Goal: Task Accomplishment & Management: Manage account settings

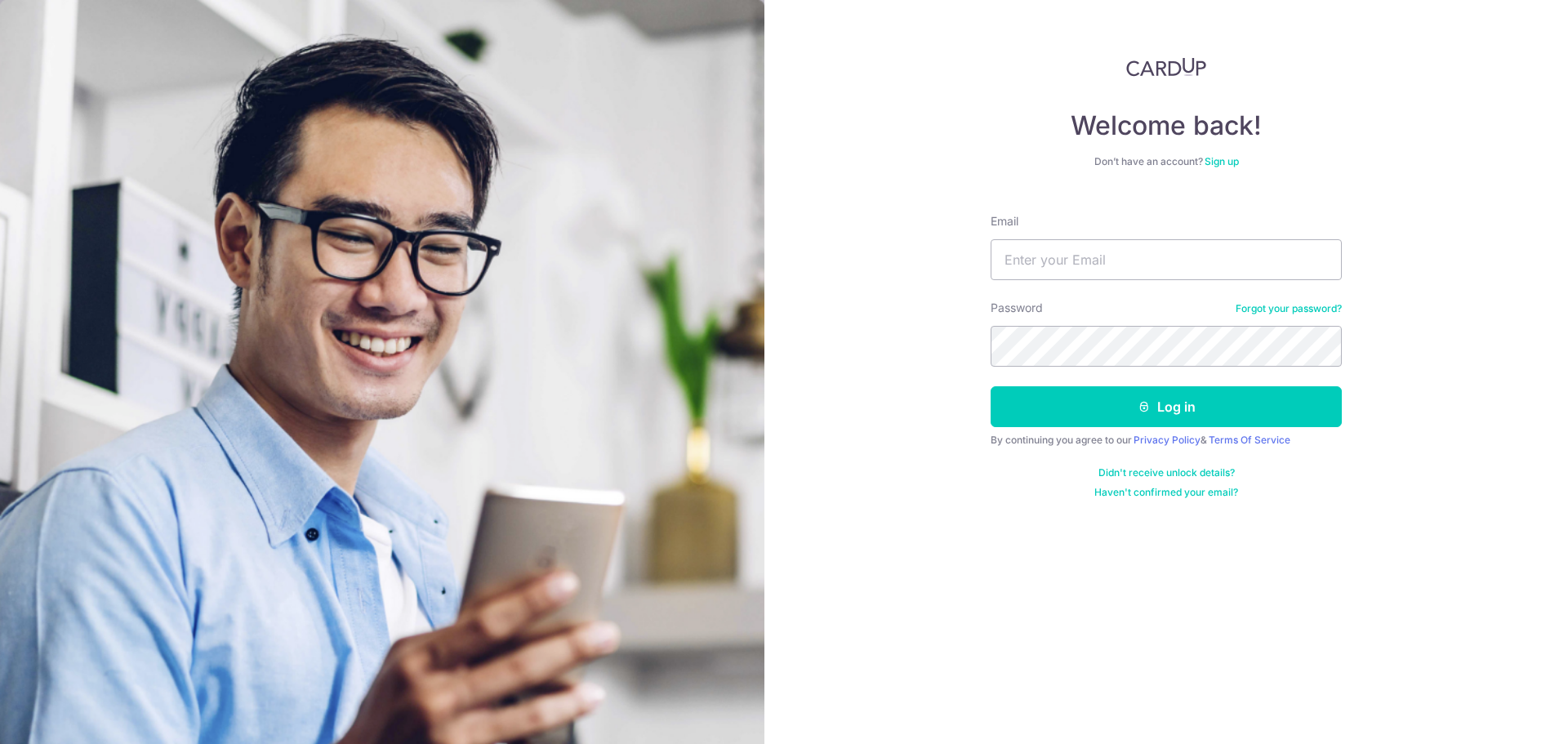
click at [1036, 275] on input "Email" at bounding box center [1166, 260] width 351 height 40
type input "[PERSON_NAME][EMAIL_ADDRESS][DOMAIN_NAME]"
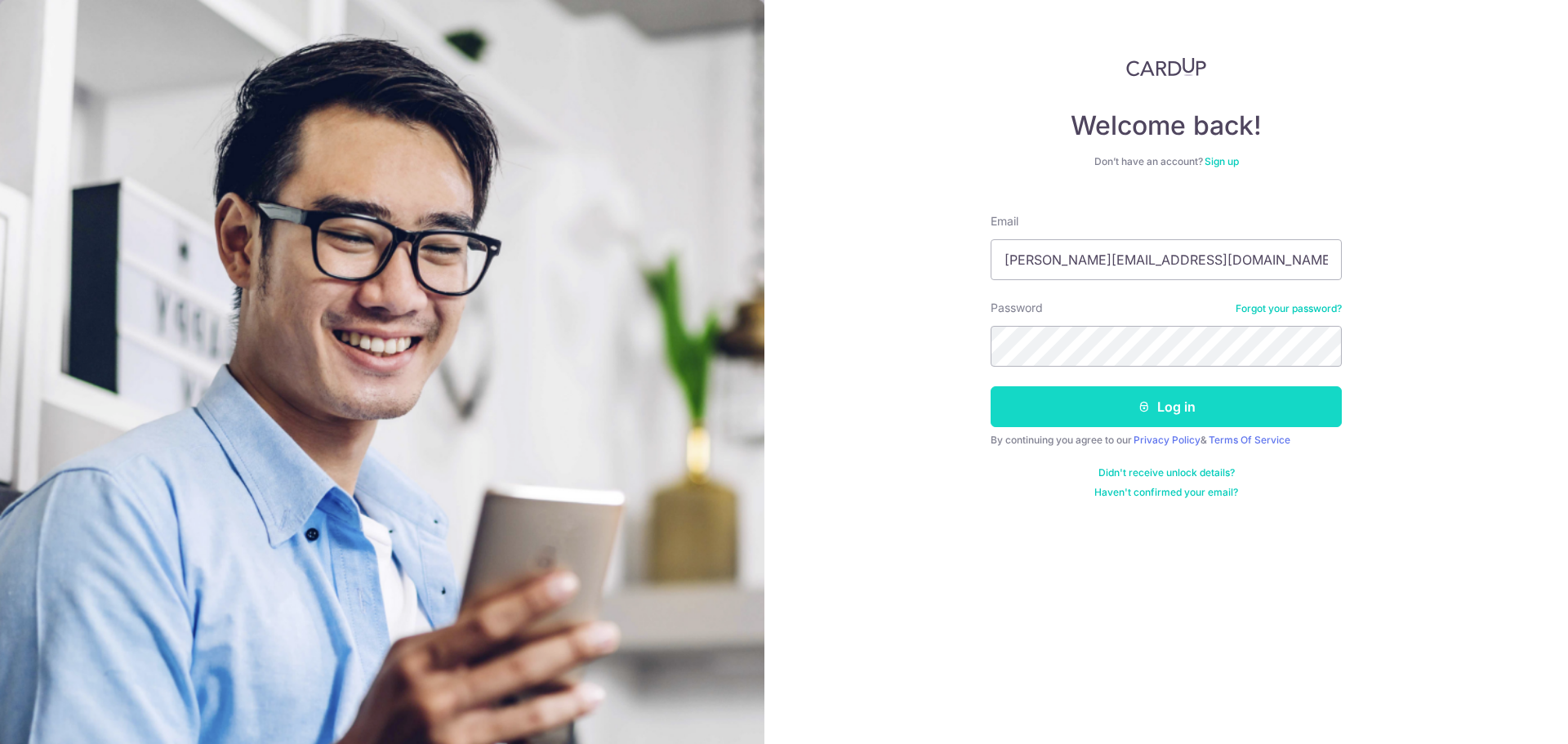
click at [1098, 407] on button "Log in" at bounding box center [1166, 407] width 351 height 40
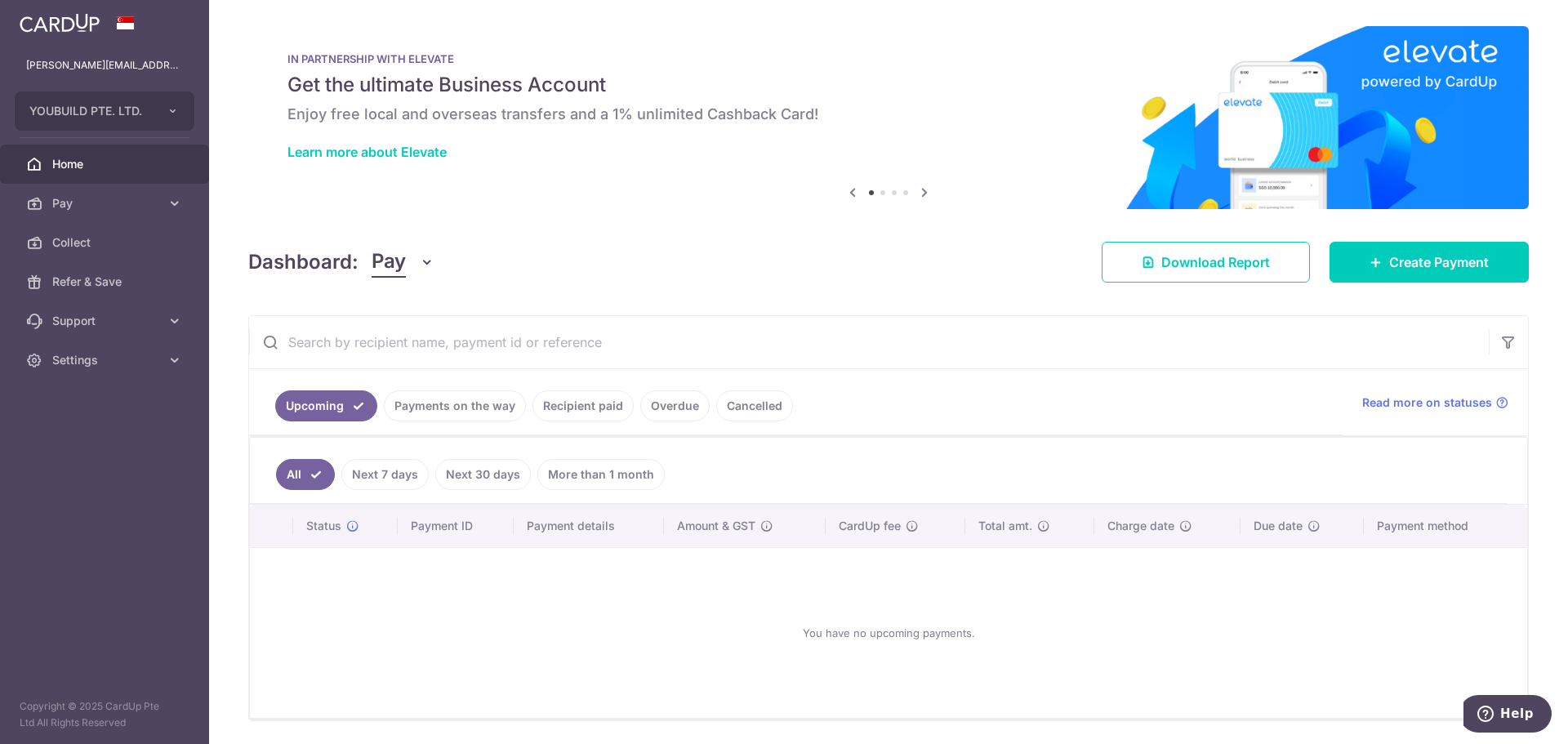
click at [484, 402] on link "Payments on the way" at bounding box center [455, 406] width 142 height 31
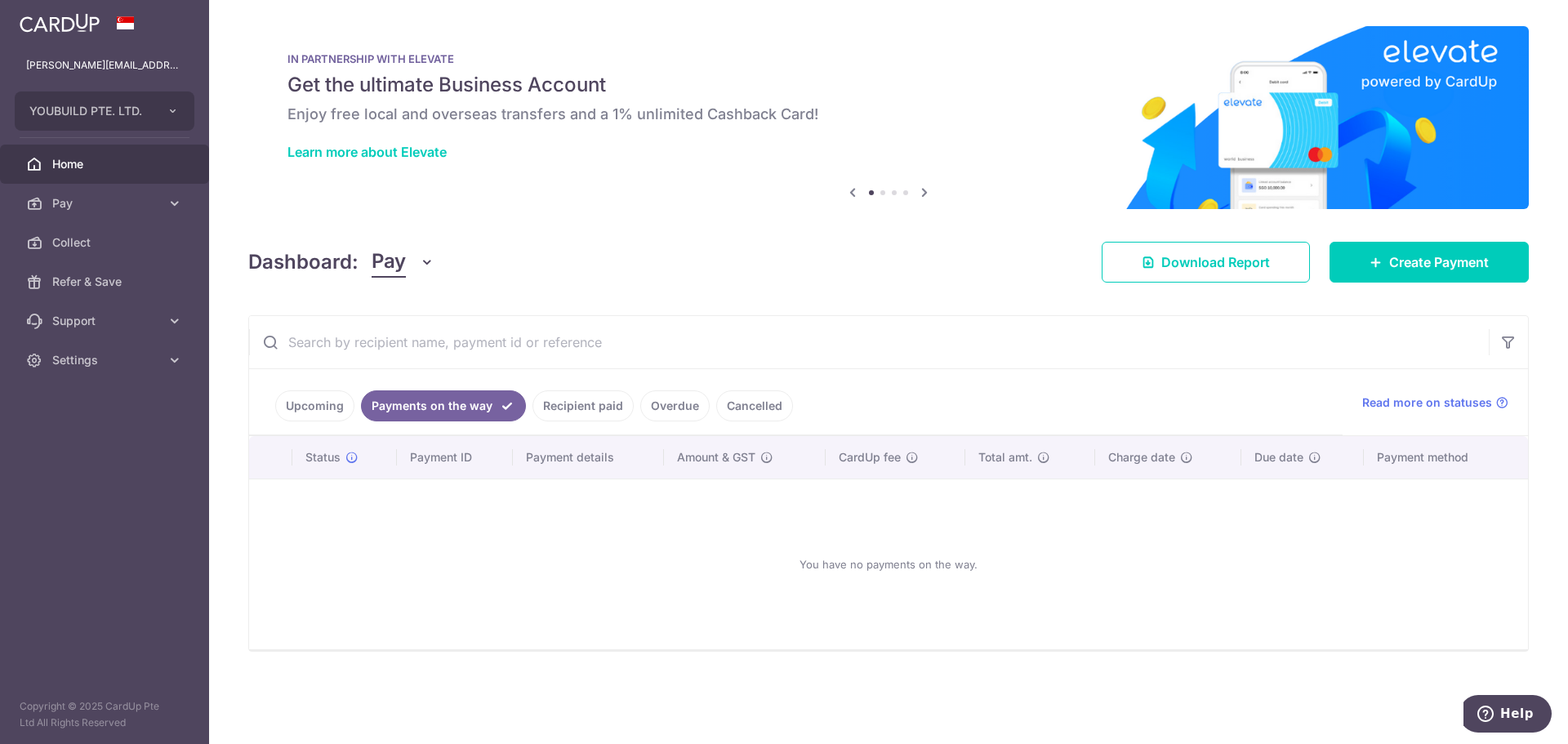
click at [586, 404] on link "Recipient paid" at bounding box center [583, 406] width 102 height 31
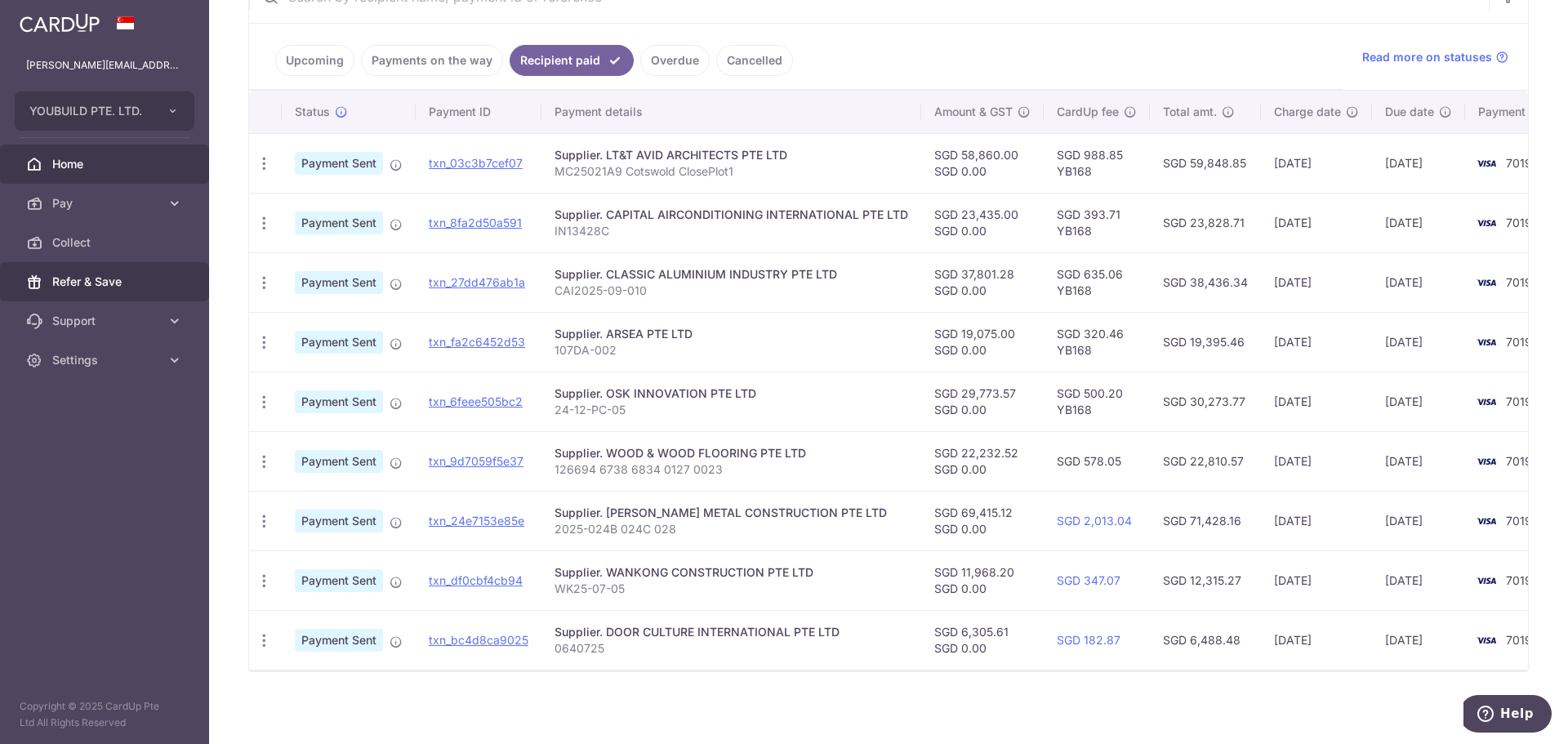
scroll to position [358, 0]
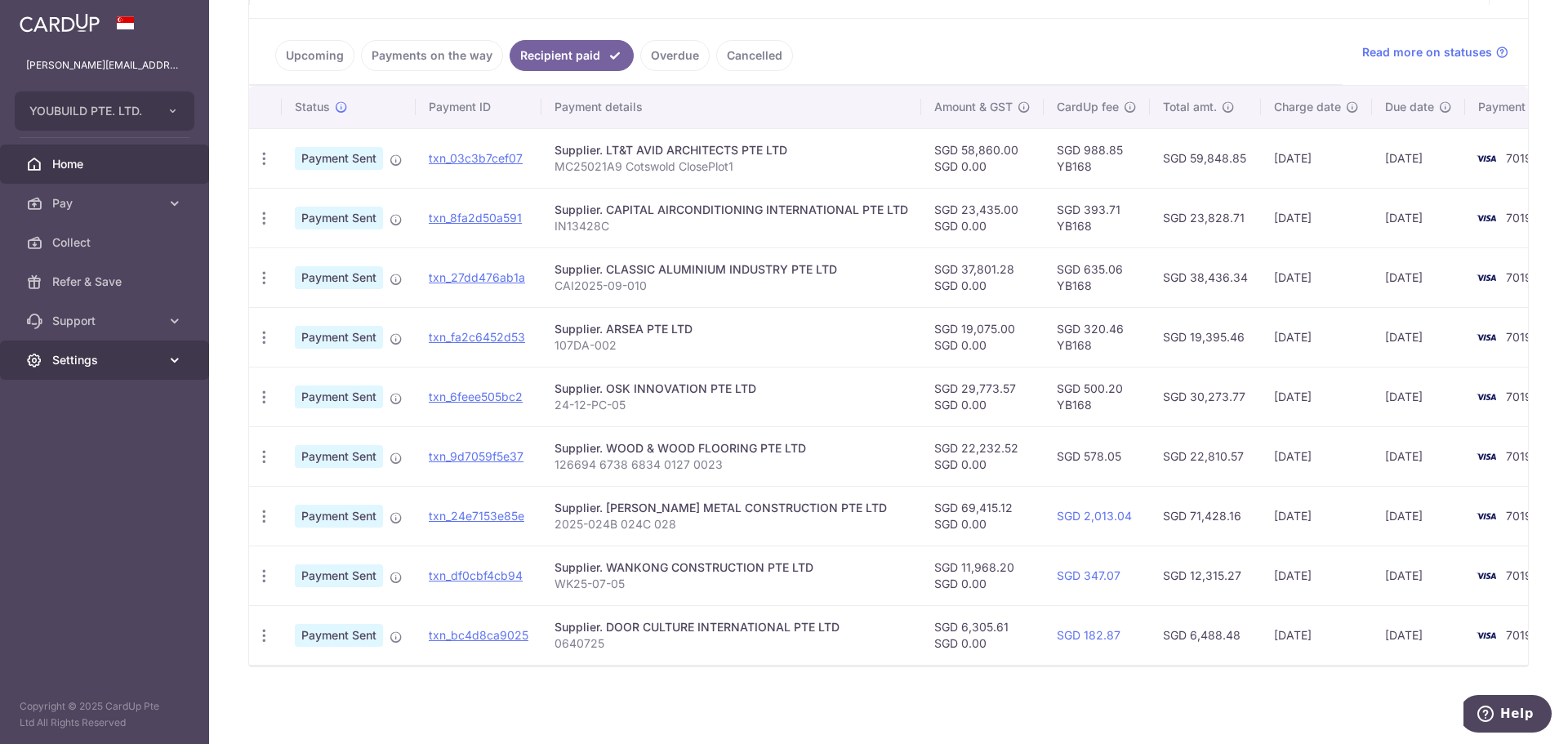
click at [125, 356] on span "Settings" at bounding box center [106, 360] width 108 height 17
click at [71, 429] on link "Logout" at bounding box center [105, 439] width 209 height 39
